Goal: Task Accomplishment & Management: Manage account settings

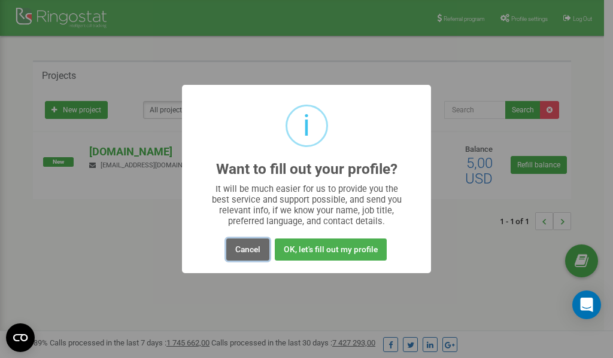
click at [248, 249] on button "Cancel" at bounding box center [247, 250] width 43 height 22
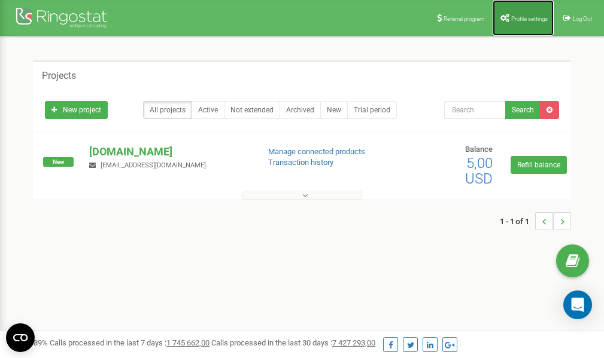
click at [511, 17] on span "Profile settings" at bounding box center [529, 19] width 36 height 7
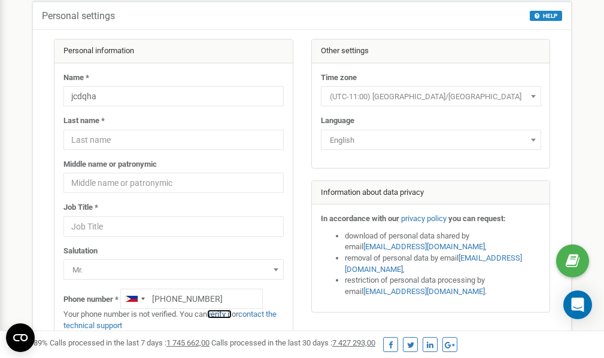
click at [224, 314] on link "verify it" at bounding box center [219, 314] width 25 height 9
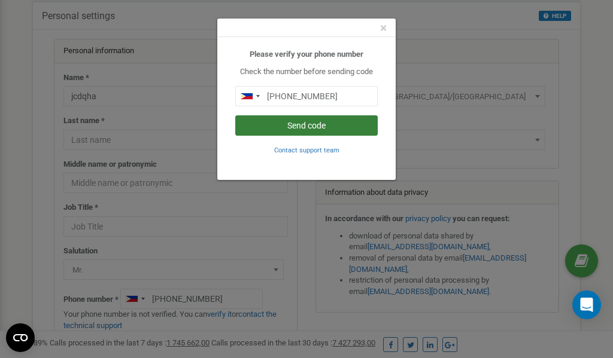
click at [294, 127] on button "Send code" at bounding box center [306, 125] width 142 height 20
